Goal: Find specific page/section: Find specific page/section

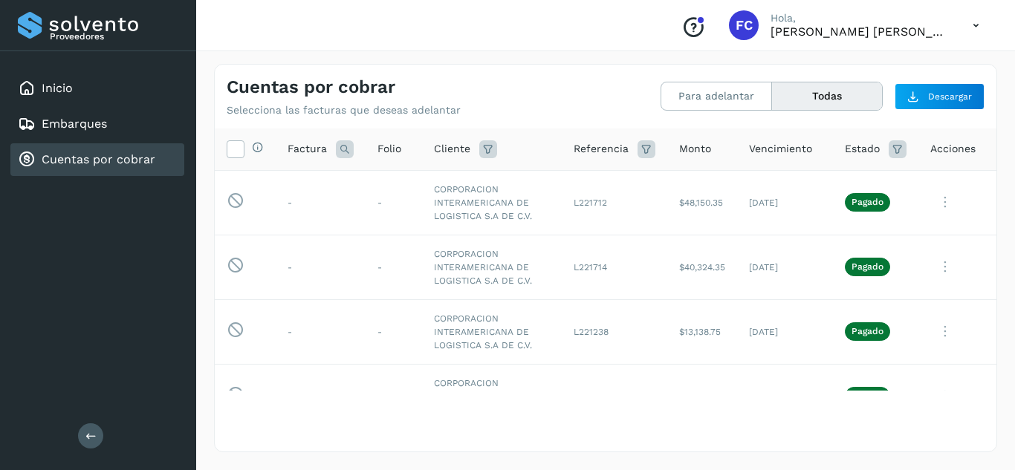
click at [93, 149] on div "Cuentas por cobrar" at bounding box center [97, 159] width 174 height 33
click at [71, 76] on div "Inicio" at bounding box center [97, 88] width 174 height 33
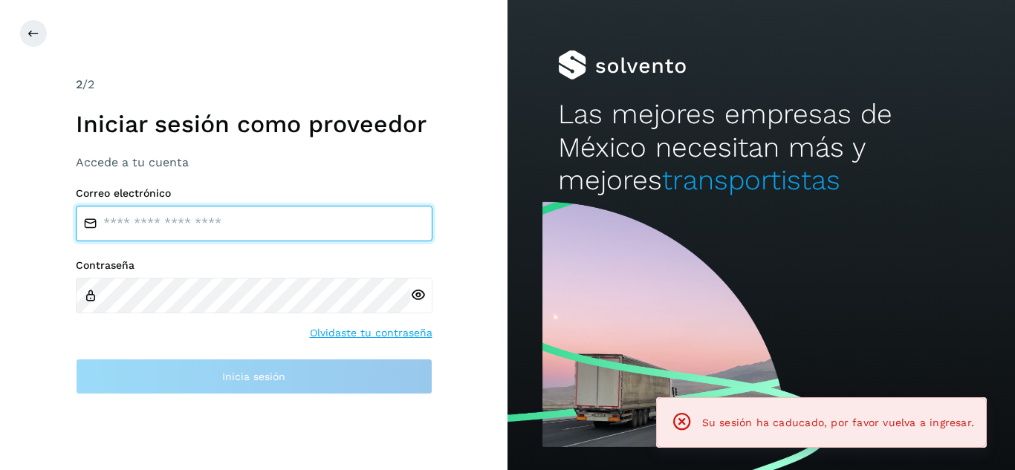
type input "**********"
